Goal: Information Seeking & Learning: Learn about a topic

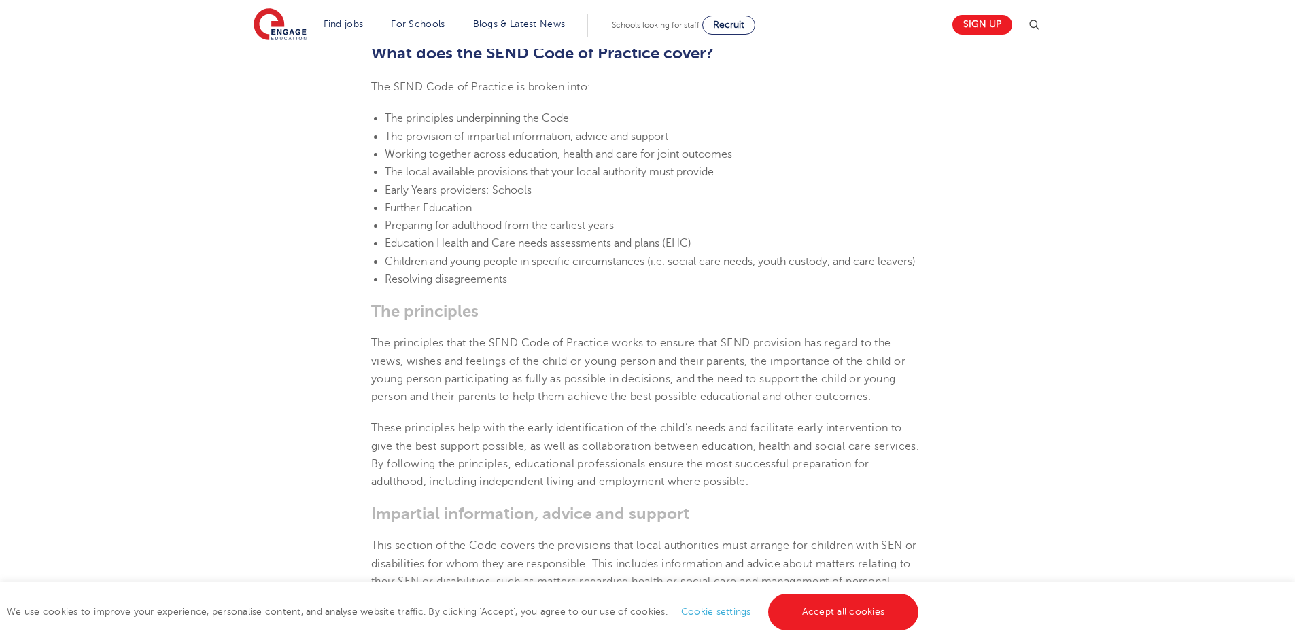
scroll to position [1564, 0]
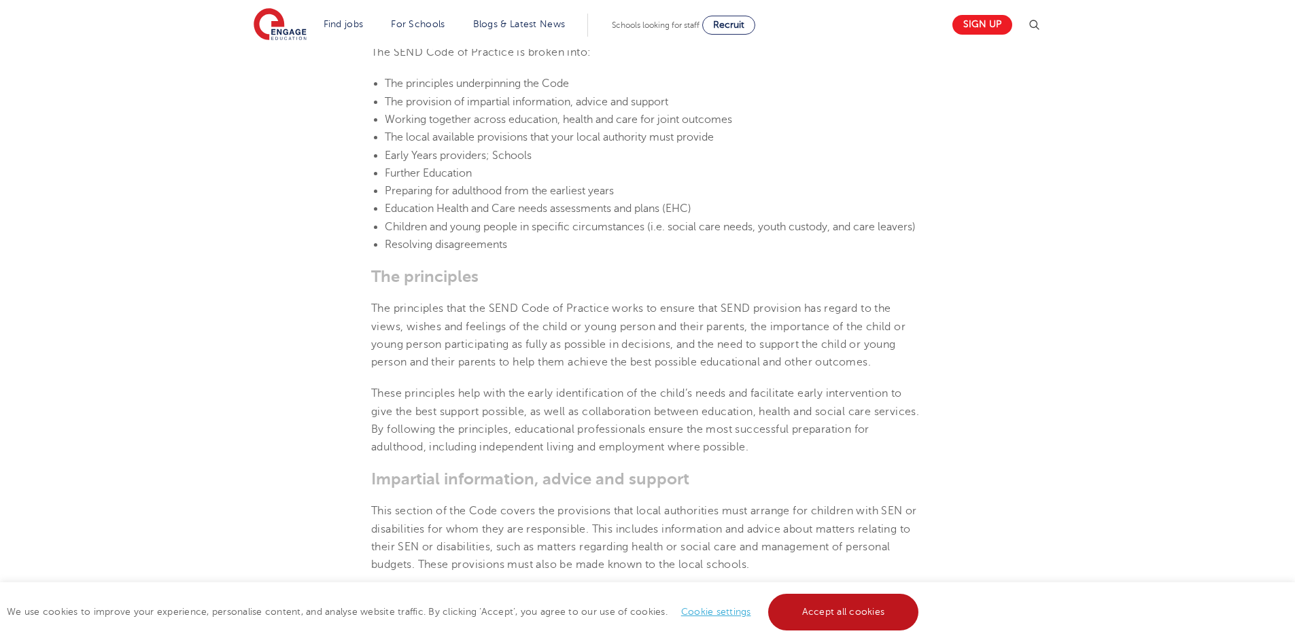
click at [869, 611] on link "Accept all cookies" at bounding box center [843, 612] width 151 height 37
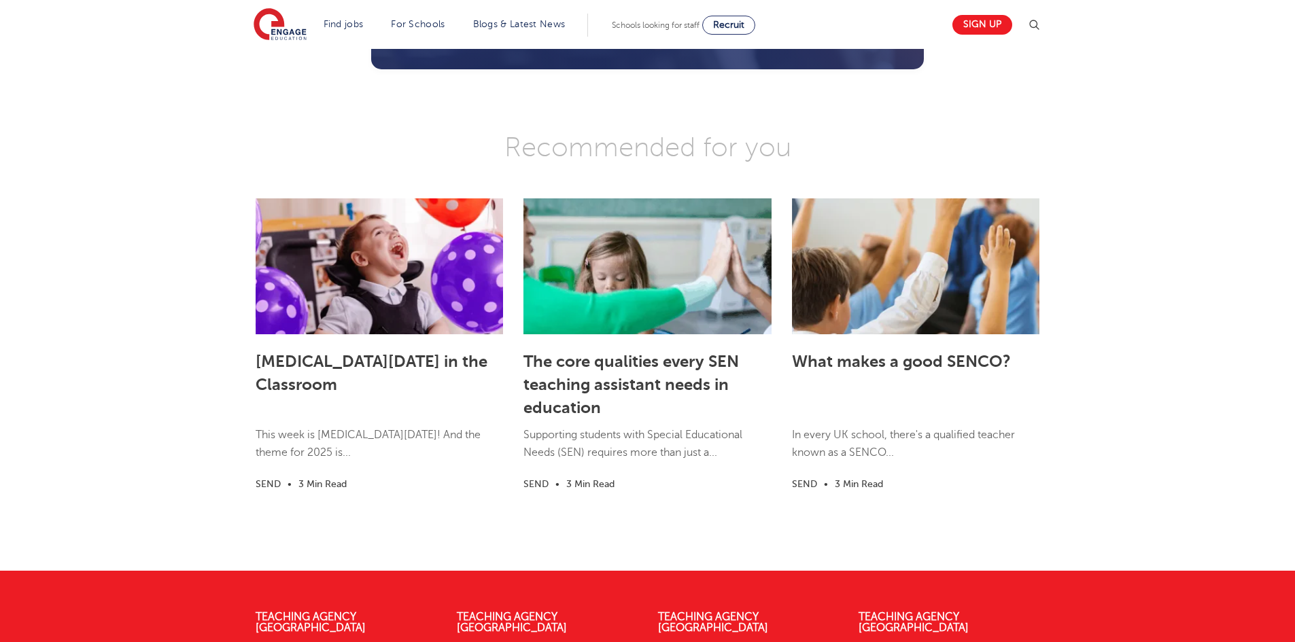
scroll to position [4555, 0]
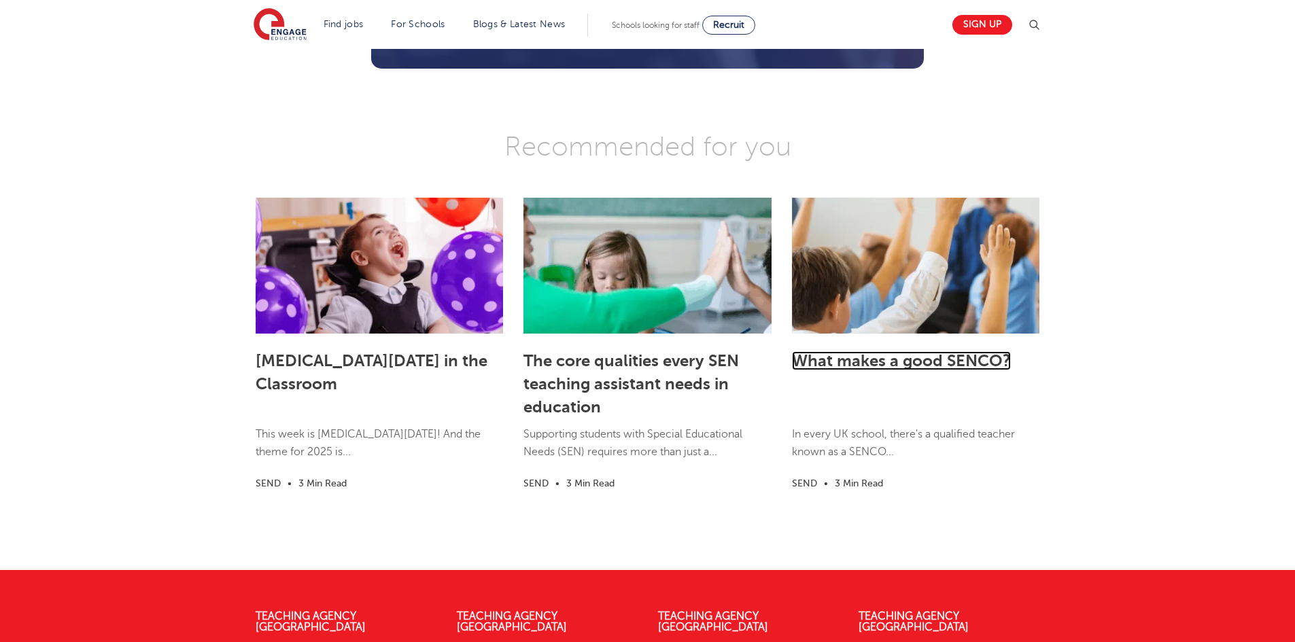
click at [867, 370] on link "What makes a good SENCO?" at bounding box center [901, 360] width 219 height 19
